Goal: Register for event/course: Register for event/course

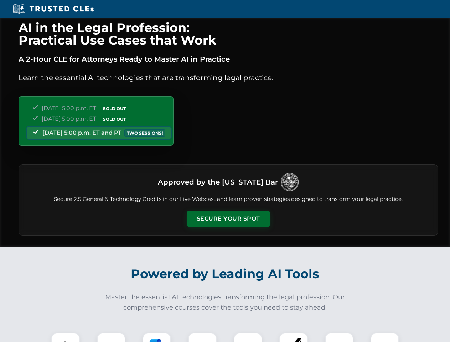
click at [228, 219] on button "Secure Your Spot" at bounding box center [228, 219] width 83 height 16
click at [66, 337] on img at bounding box center [65, 347] width 21 height 21
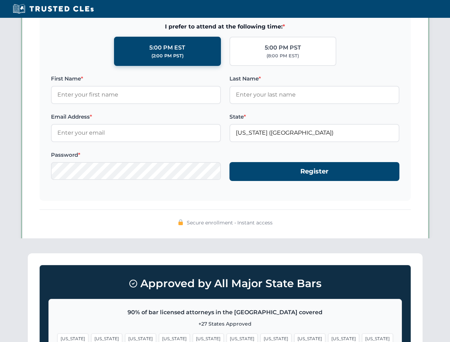
click at [260, 337] on span "[US_STATE]" at bounding box center [275, 338] width 31 height 10
click at [328, 337] on span "[US_STATE]" at bounding box center [343, 338] width 31 height 10
